Goal: Use online tool/utility: Utilize a website feature to perform a specific function

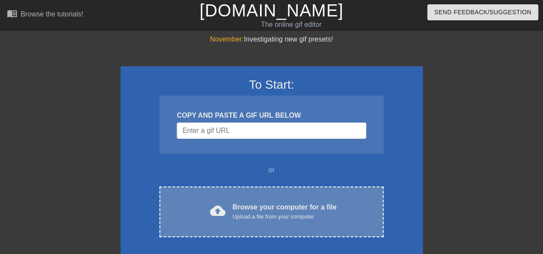
click at [221, 193] on div "cloud_upload Browse your computer for a file Upload a file from your computer C…" at bounding box center [272, 211] width 224 height 51
click at [220, 196] on div "cloud_upload Browse your computer for a file Upload a file from your computer C…" at bounding box center [272, 211] width 224 height 51
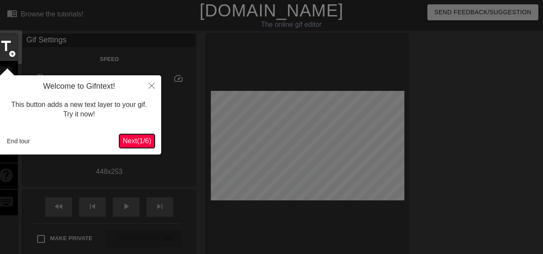
scroll to position [21, 0]
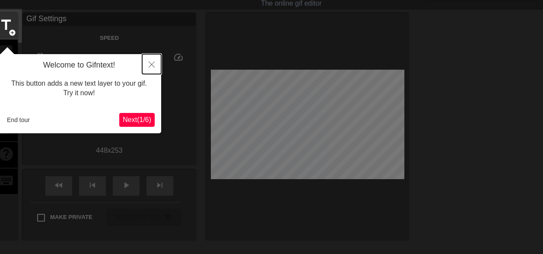
click at [152, 64] on icon "Close" at bounding box center [152, 64] width 6 height 6
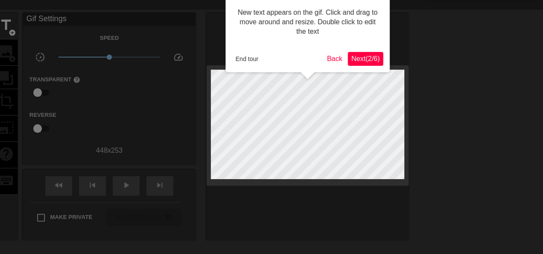
scroll to position [0, 0]
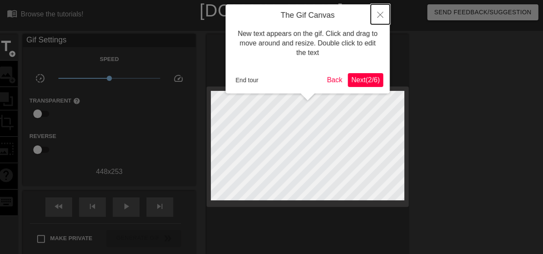
click at [380, 13] on icon "Close" at bounding box center [380, 15] width 6 height 6
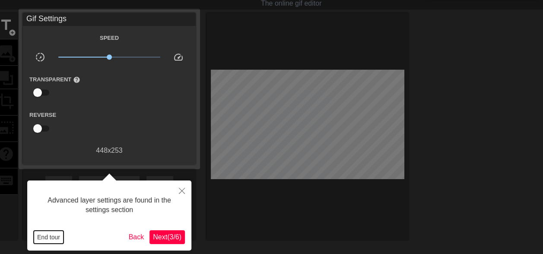
click at [51, 234] on button "End tour" at bounding box center [49, 236] width 30 height 13
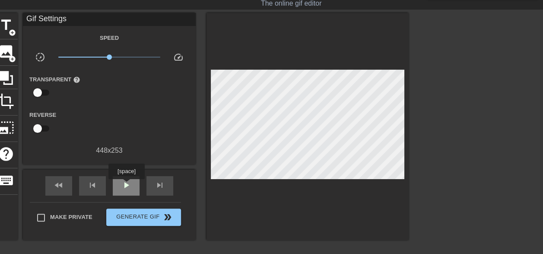
click at [126, 185] on span "play_arrow" at bounding box center [126, 185] width 10 height 10
click at [9, 29] on span "add_circle" at bounding box center [12, 32] width 7 height 7
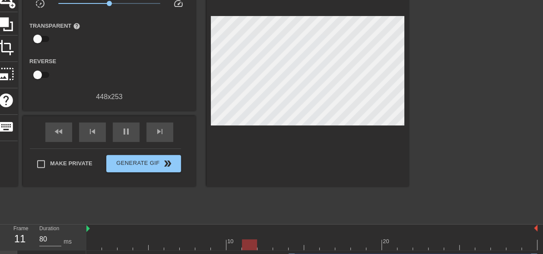
scroll to position [93, 0]
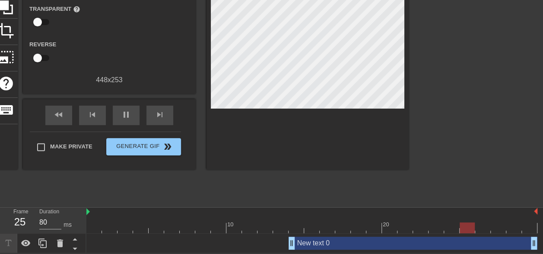
drag, startPoint x: 291, startPoint y: 239, endPoint x: 0, endPoint y: 203, distance: 293.6
click at [0, 207] on html "menu_book Browse the tutorials! Gifntext.com The online gif editor Send Feedbac…" at bounding box center [271, 80] width 543 height 345
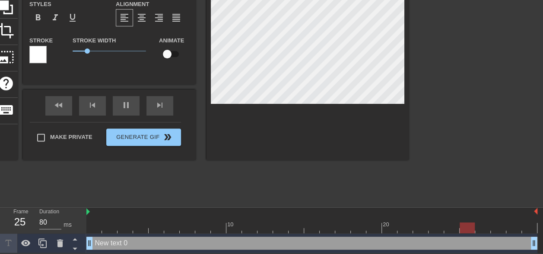
type input "New text"
type textarea "New text"
type input "New tex"
type textarea "New tex"
type input "New te"
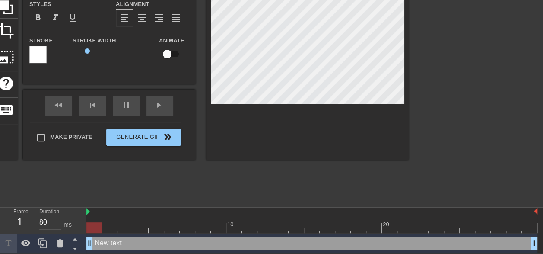
type textarea "New te"
type input "New t"
type textarea "New t"
type input "New"
type textarea "New"
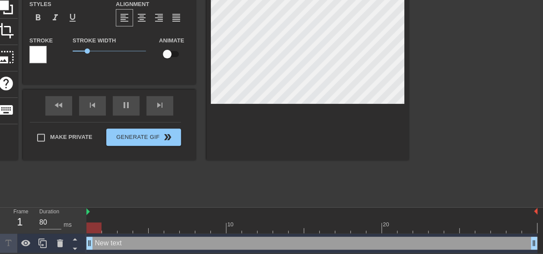
type input "New"
type textarea "New"
type input "Ne"
type textarea "Ne"
type input "N"
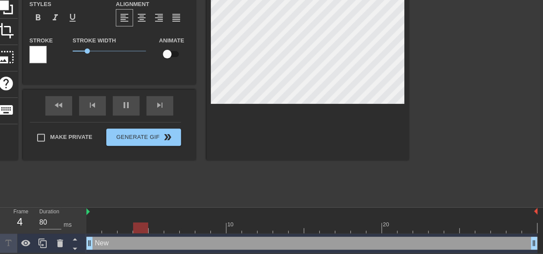
type textarea "N"
type input "L"
type textarea "L"
type input "Le"
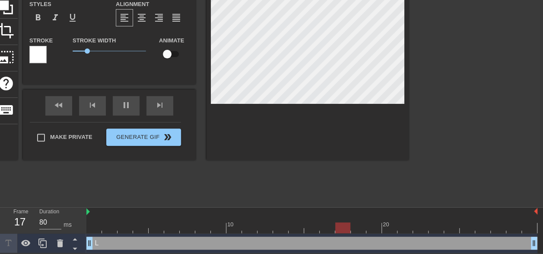
type textarea "Le"
type input "Le"
type textarea "Le"
type input "Le p"
type textarea "Le p"
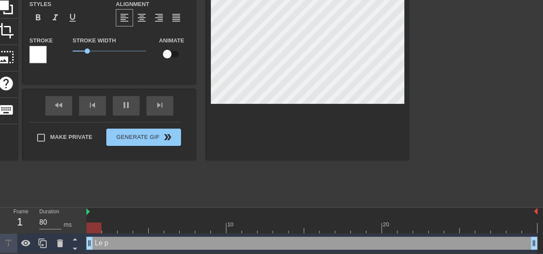
type input "Le pr"
type textarea "Le pr"
type input "Le pro"
type textarea "Le pro"
type input "Le prob"
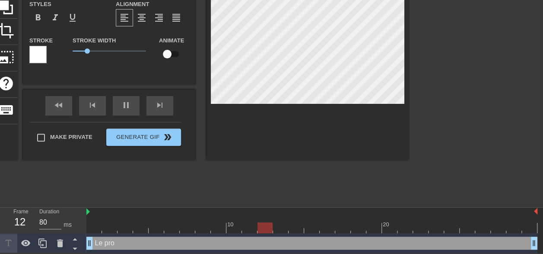
type textarea "Le prob"
type input "Le probe"
type textarea "Le probe"
type input "Le probel"
type textarea "Le probel"
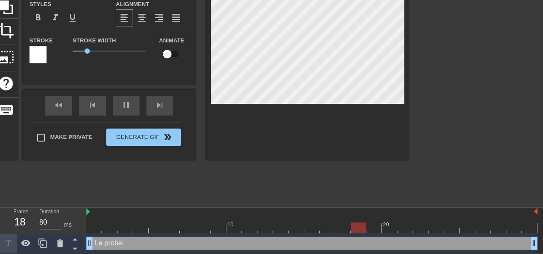
type input "Le probelm"
type textarea "Le probelme"
type input "Le probelme"
type textarea "Le probelme"
type input "Le probelme"
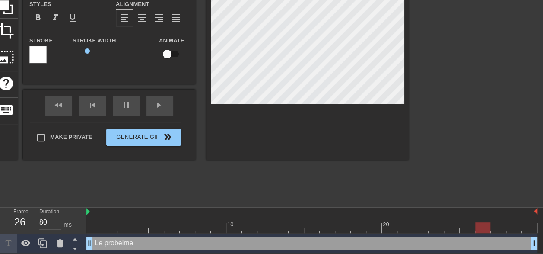
type textarea "Le probelme"
type input "Le probelm"
type textarea "Le probelm"
type input "Le probel"
type textarea "Le probel"
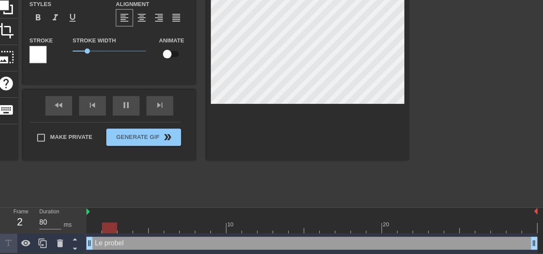
type input "Le probe"
type textarea "Le probe"
type input "Le prob"
type textarea "Le prob"
type input "Le probl"
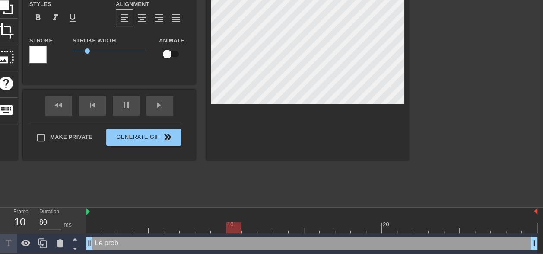
type textarea "Le probl"
type input "Le proble"
type textarea "Le proble"
type input "Le problem"
type textarea "Le problem"
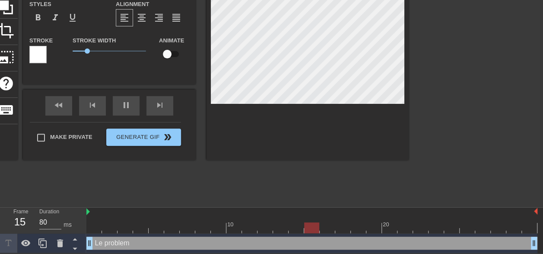
type input "Le probleme"
type textarea "Le probleme"
type input "Le probleme"
type textarea "Le probleme"
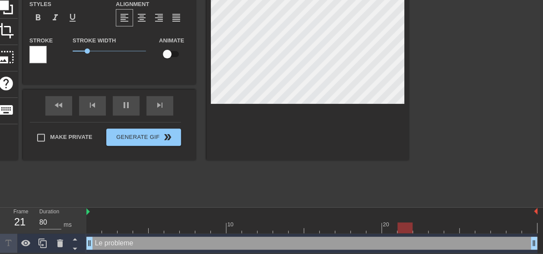
type input "Le probleme a"
type textarea "Le probleme a"
type input "Le probleme av"
type textarea "Le probleme av"
type input "Le probleme ave"
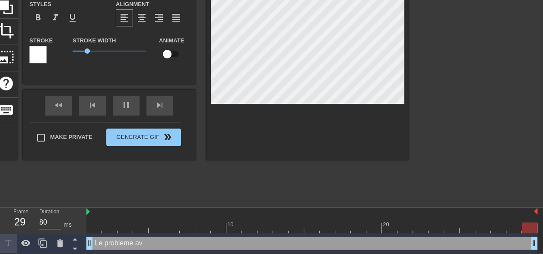
type textarea "Le probleme ave"
type input "Le probleme avec"
type textarea "Le probleme avec"
type input "Le probleme avec"
type textarea "Le probleme avec"
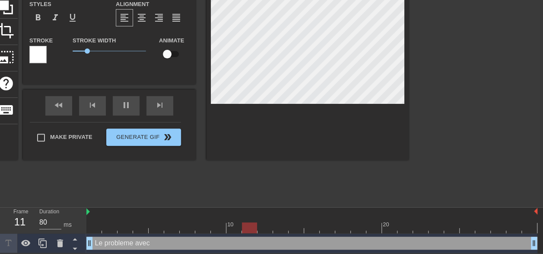
type input "Le probleme avec"
type textarea "Le probleme avec"
type input "Le probleme avec t"
type textarea "Le probleme avec t"
type input "Le probleme avec to"
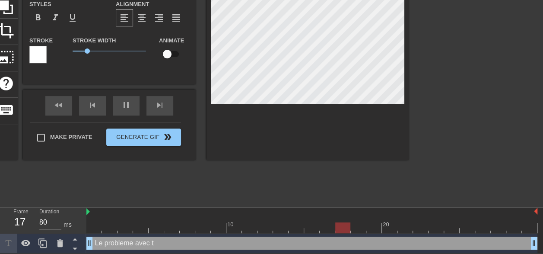
type textarea "Le probleme avec to"
type input "Le probleme avec ton"
type textarea "Le probleme avec ton"
type input "Le probleme avec ton"
type textarea "Le probleme avec ton"
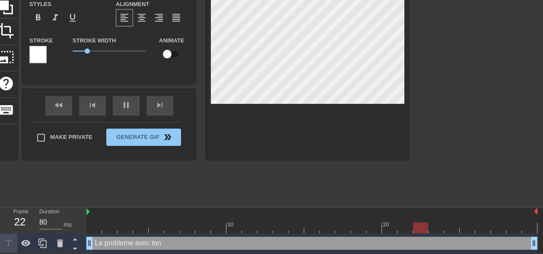
scroll to position [1, 1]
type input "Le probleme avec ton f"
type textarea "Le probleme avec ton f"
type input "Le probleme avec ton fi"
type textarea "Le probleme avec ton fi"
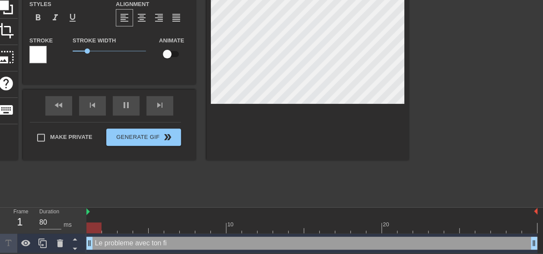
type input "Le probleme avec ton fil"
type textarea "Le probleme avec ton fil"
type input "Le probleme avec ton fils"
type textarea "Le probleme avec ton fils"
type input "Le probleme avec ton fils"
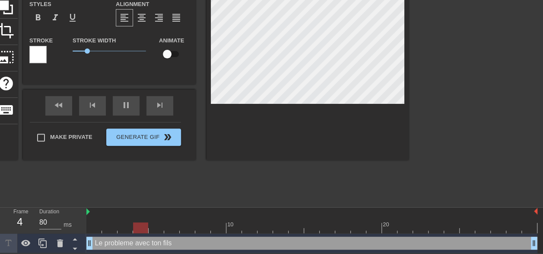
type textarea "Le probleme avec ton fils"
type input "Le probleme avec ton fils c"
type textarea "Le probleme avec ton fils c"
type input "Le probleme avec ton fils c'"
type textarea "Le probleme avec ton fils c'"
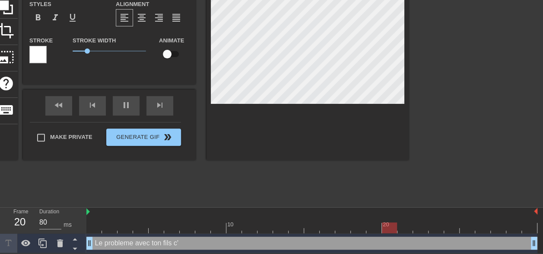
type input "Le probleme avec ton fils c'e"
type textarea "Le probleme avec ton fils c'e"
type input "Le probleme avec ton fils c'es"
type textarea "Le probleme avec ton fils c'es"
type input "Le probleme avec ton fils c'est"
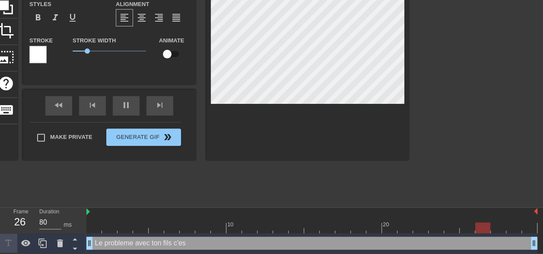
type textarea "Le probleme avec ton fils c'est"
type input "Le probleme avec ton fils c'est"
type textarea "Le probleme avec ton fils c'est"
type input "Le probleme avec ton fils c'est q"
type textarea "Le probleme avec ton fils c'est q"
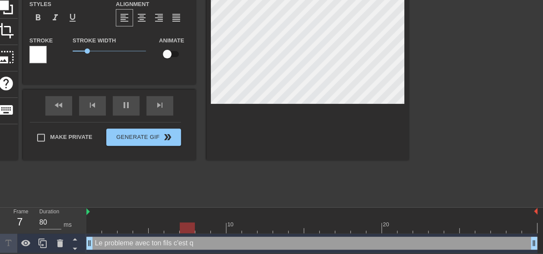
type input "Le probleme avec ton fils c'est qu"
type textarea "Le probleme avec ton fils c'est qu"
type input "Le probleme avec ton fils c'est que"
type textarea "Le probleme avec ton fils c'est que"
type input "Le probleme avec ton fils c'est que"
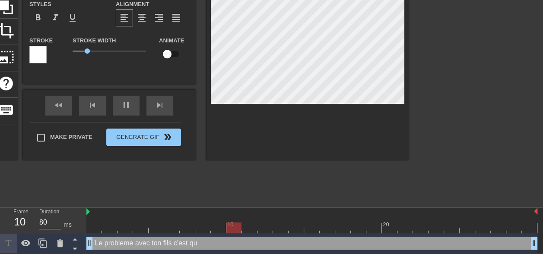
type textarea "Le probleme avec ton fils c'est que"
type input "Le probleme avec ton fils c'est que m"
type textarea "Le probleme avec ton fils c'est que m"
type input "Le probleme avec ton fils c'est que me"
type textarea "Le probleme avec ton fils c'est que me"
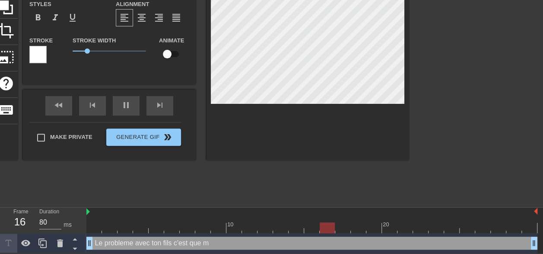
type input "Le probleme avec ton fils c'est que mem"
type textarea "Le probleme avec ton fils c'est que mem"
type input "Le probleme avec ton fils c'est que meme"
type textarea "Le probleme avec ton fils c'est que meme"
type input "Le probleme avec ton fils c'est que meme"
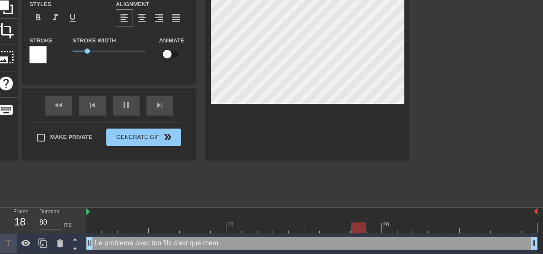
type textarea "Le probleme avec ton fils c'est que meme"
type input "Le probleme avec ton fils c'est que meme l"
type textarea "Le probleme avec ton fils c'est que meme l"
type input "Le probleme avec ton fils c'est que meme le"
type textarea "Le probleme avec ton fils c'est que meme le"
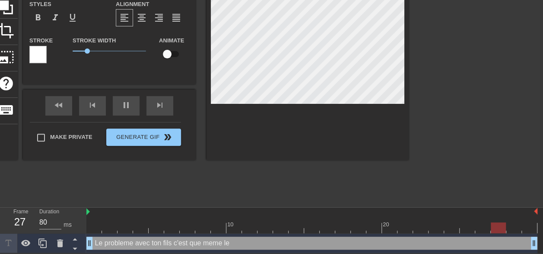
type input "Le probleme avec ton fils c'est que meme l"
type textarea "Le probleme avec ton fils c'est que meme l"
type input "Le probleme avec ton fils c'est que meme"
type textarea "Le probleme avec ton fils c'est que meme"
type input "Le probleme avec ton fils c'est que meme"
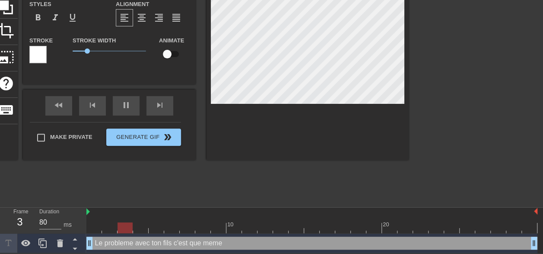
type textarea "Le probleme avec ton fils c'est que meme"
type input "Le probleme avec ton fils c'est que meme l"
type textarea "Le probleme avec ton fils c'est que meme l"
type input "Le probleme avec ton fils c'est que meme le"
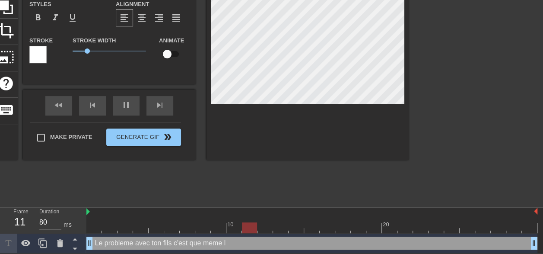
type textarea "Le probleme avec ton fils c'est que meme le"
type input "Le probleme avec ton fils c'est que meme le"
type textarea "Le probleme avec ton fils c'est que meme le"
type input "Le probleme avec ton fils c'est que meme le m"
type textarea "Le probleme avec ton fils c'est que meme le m"
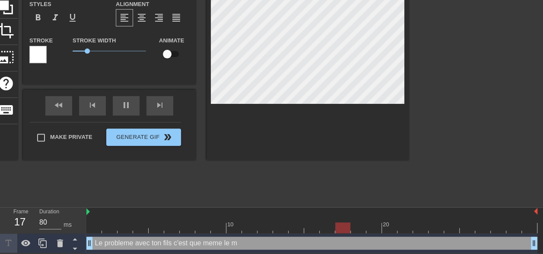
type input "Le probleme avec ton fils c'est que meme le ma"
type textarea "Le probleme avec ton fils c'est que meme le ma"
type input "Le probleme avec ton fils c'est que meme le mat"
type textarea "Le probleme avec ton fils c'est que meme le mat"
type input "Le probleme avec ton fils c'est que meme le mati"
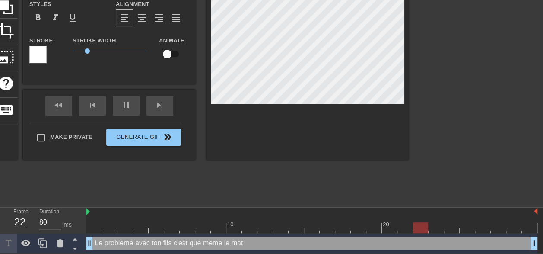
type textarea "Le probleme avec ton fils c'est que meme le mati"
type input "Le probleme avec ton fils c'est que meme le matin"
type textarea "Le probleme avec ton fils c'est que meme le matin"
type input "Le probleme avec ton fils c'est que meme le matin"
type textarea "Le probleme avec ton fils c'est que meme le matin"
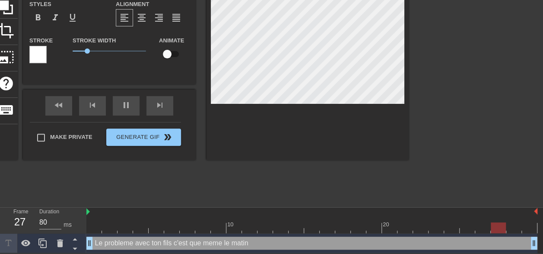
scroll to position [2, 2]
type input "Le probleme avec ton fils c'est que meme le matin i"
type textarea "Le probleme avec ton fils c'est que meme le matin i"
type input "Le probleme avec ton fils c'est que meme le matin il"
type textarea "Le probleme avec ton fils c'est que meme le matin il"
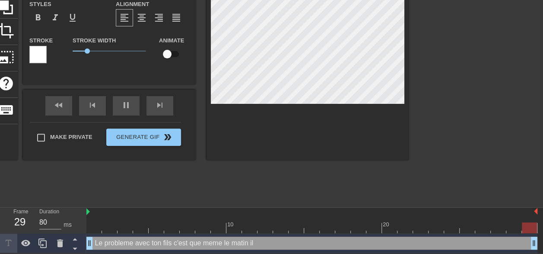
type input "Le probleme avec ton fils c'est que meme le matin ile"
type textarea "Le probleme avec ton fils c'est que meme le matin ile"
type input "Le probleme avec ton fils c'est que meme le matin iles"
type textarea "Le probleme avec ton fils c'est que meme le matin iles"
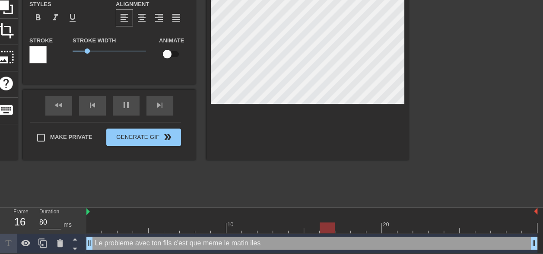
type input "Le probleme avec ton fils c'est que meme le matin iles"
type textarea "Le probleme avec ton fils c'est que meme le matin iles"
type input "Le probleme avec ton fils c'est que meme le matin iles c"
type textarea "Le probleme avec ton fils c'est que meme le matin iles c"
type input "Le probleme avec ton fils c'est que meme le matin iles ch"
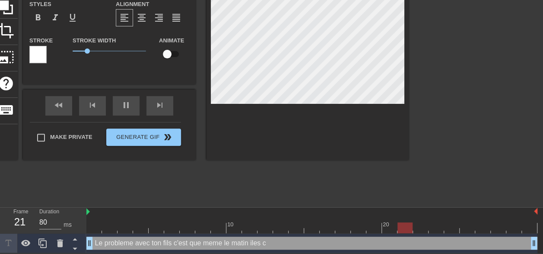
type textarea "Le probleme avec ton fils c'est que meme le matin iles ch"
type input "Le probleme avec ton fils c'est que meme le matin iles cha"
type textarea "Le probleme avec ton fils c'est que meme le matin iles cha"
type input "Le probleme avec ton fils c'est que meme le matin iles chau"
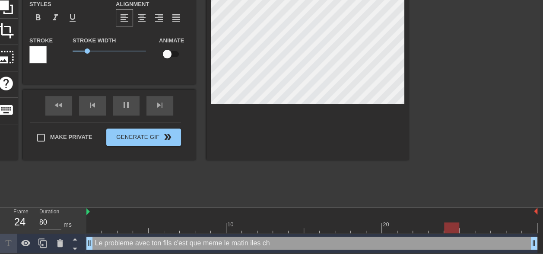
type textarea "Le probleme avec ton fils c'est que meme le matin iles chau"
type input "Le probleme avec ton fils c'est que meme le matin iles chaud"
type textarea "Le probleme avec ton fils c'est que meme le matin iles chaud"
click at [333, 143] on div at bounding box center [308, 50] width 202 height 217
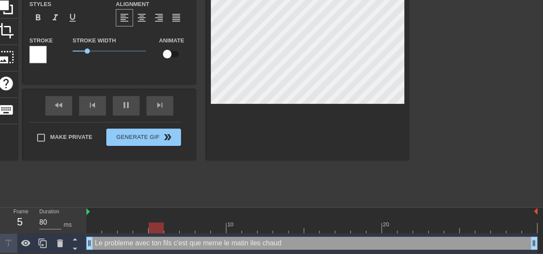
type textarea "Le probleme avec ton fils c'est que meme le matin il es chaud"
type input "Le probleme avec ton fils c'est que meme le matin il es chaud"
click at [387, 109] on div at bounding box center [308, 50] width 202 height 217
type input "Le probleme avec ton fils c'est que meme le matin il est chaud"
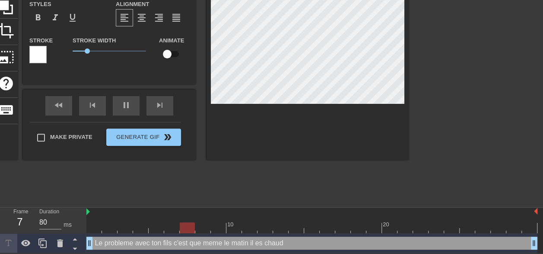
type textarea "Le probleme avec ton fils c'est que meme le matin il est chaud"
click at [366, 137] on div at bounding box center [308, 50] width 202 height 217
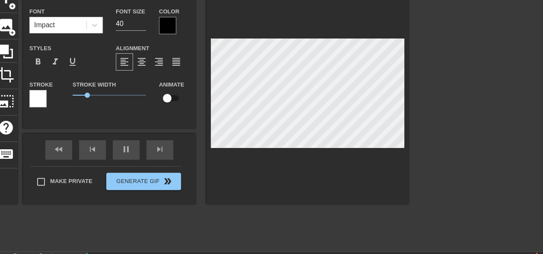
scroll to position [6, 0]
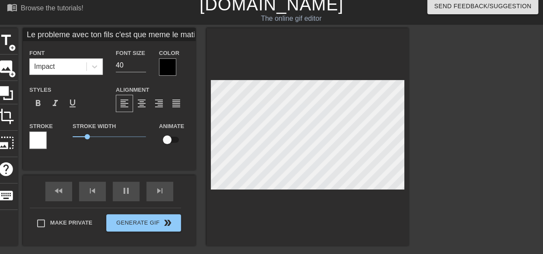
click at [159, 66] on div at bounding box center [167, 66] width 17 height 17
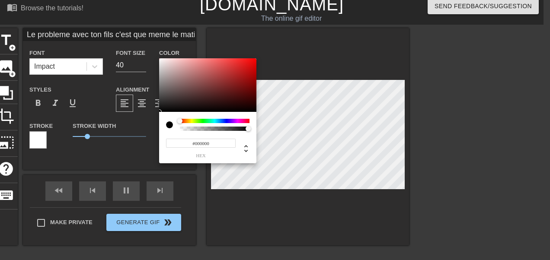
type input "Le probleme avec ton fils c'est que meme le matin il est chaud"
type input "#ED0E0E"
click at [251, 62] on div at bounding box center [207, 85] width 97 height 54
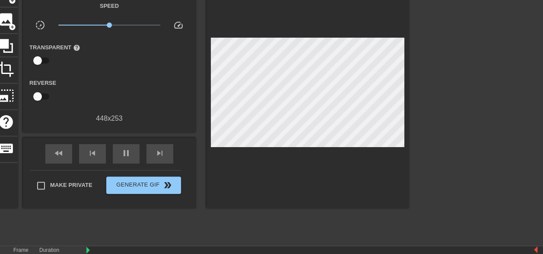
scroll to position [93, 0]
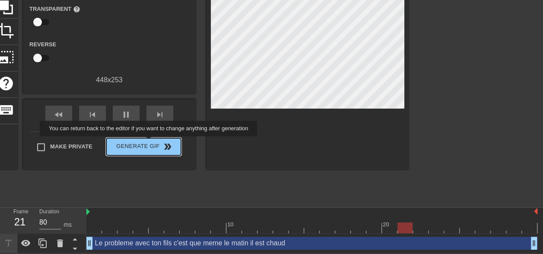
click at [150, 142] on span "Generate Gif double_arrow" at bounding box center [144, 146] width 68 height 10
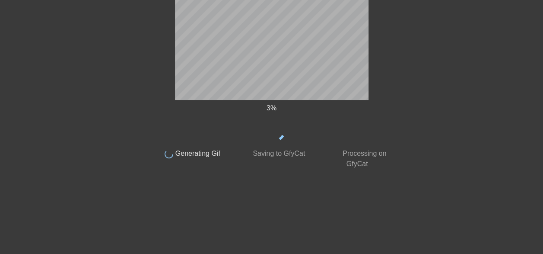
scroll to position [44, 0]
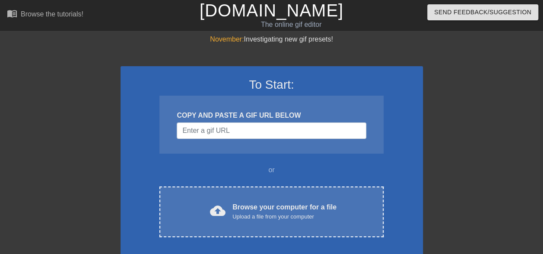
click at [211, 184] on div "To Start: COPY AND PASTE A GIF URL BELOW or cloud_upload Browse your computer f…" at bounding box center [272, 172] width 303 height 213
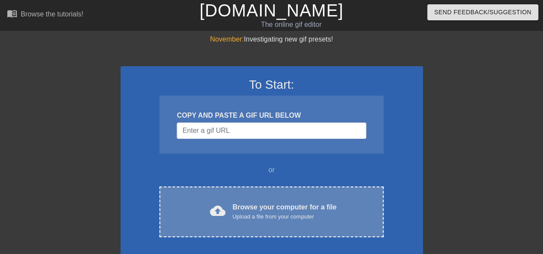
click at [211, 190] on div "cloud_upload Browse your computer for a file Upload a file from your computer C…" at bounding box center [272, 211] width 224 height 51
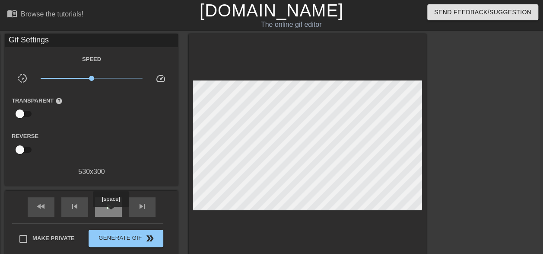
click at [112, 201] on div "play_arrow" at bounding box center [108, 206] width 27 height 19
click at [275, 10] on link "[DOMAIN_NAME]" at bounding box center [272, 10] width 144 height 19
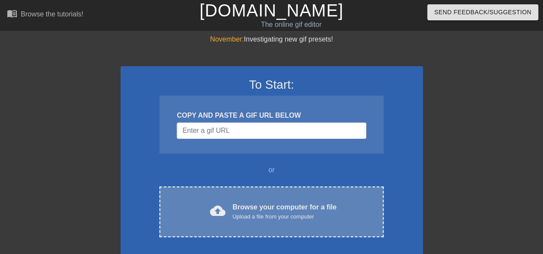
click at [253, 212] on div "Upload a file from your computer" at bounding box center [285, 216] width 104 height 9
